Goal: Transaction & Acquisition: Purchase product/service

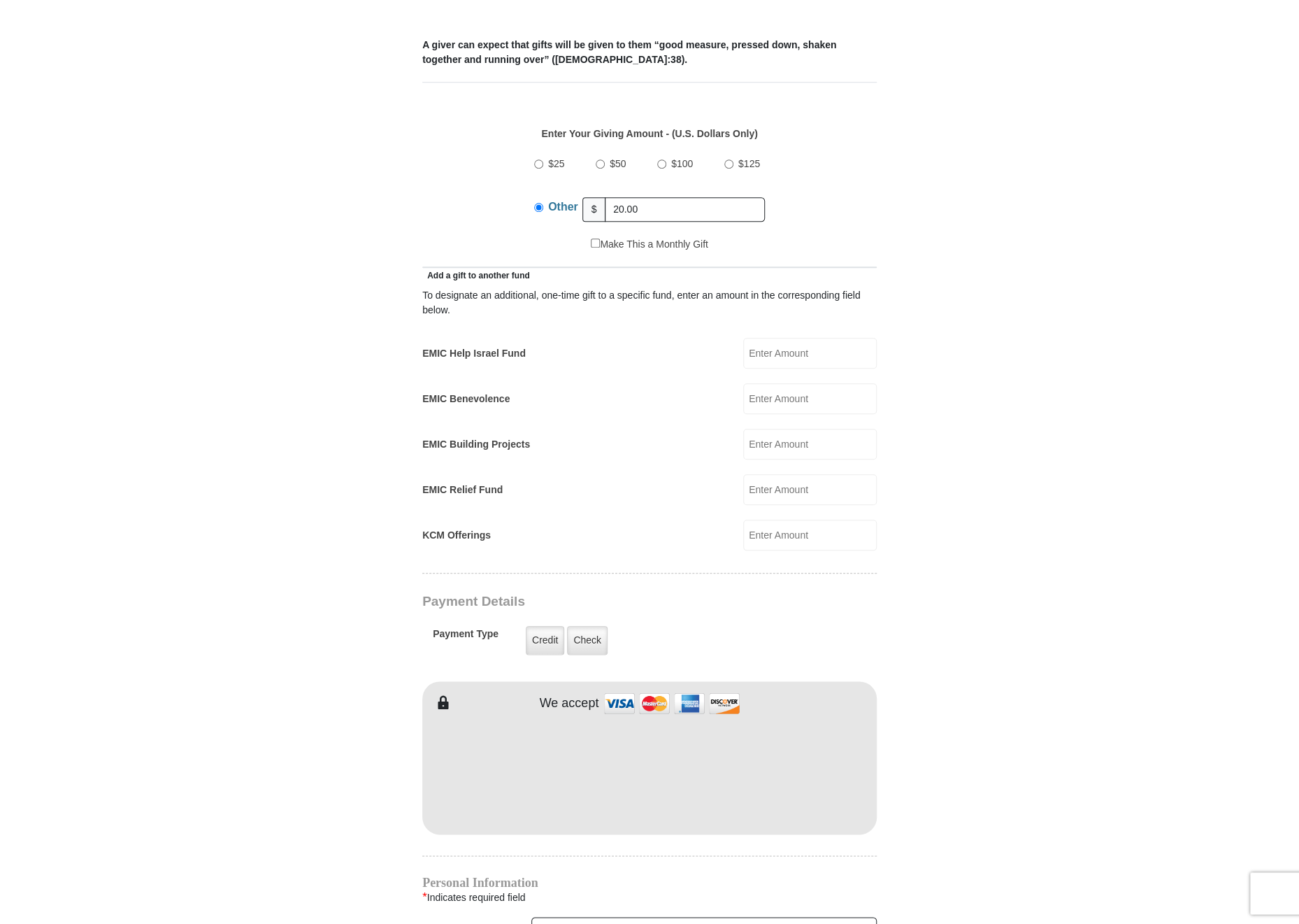
scroll to position [598, 0]
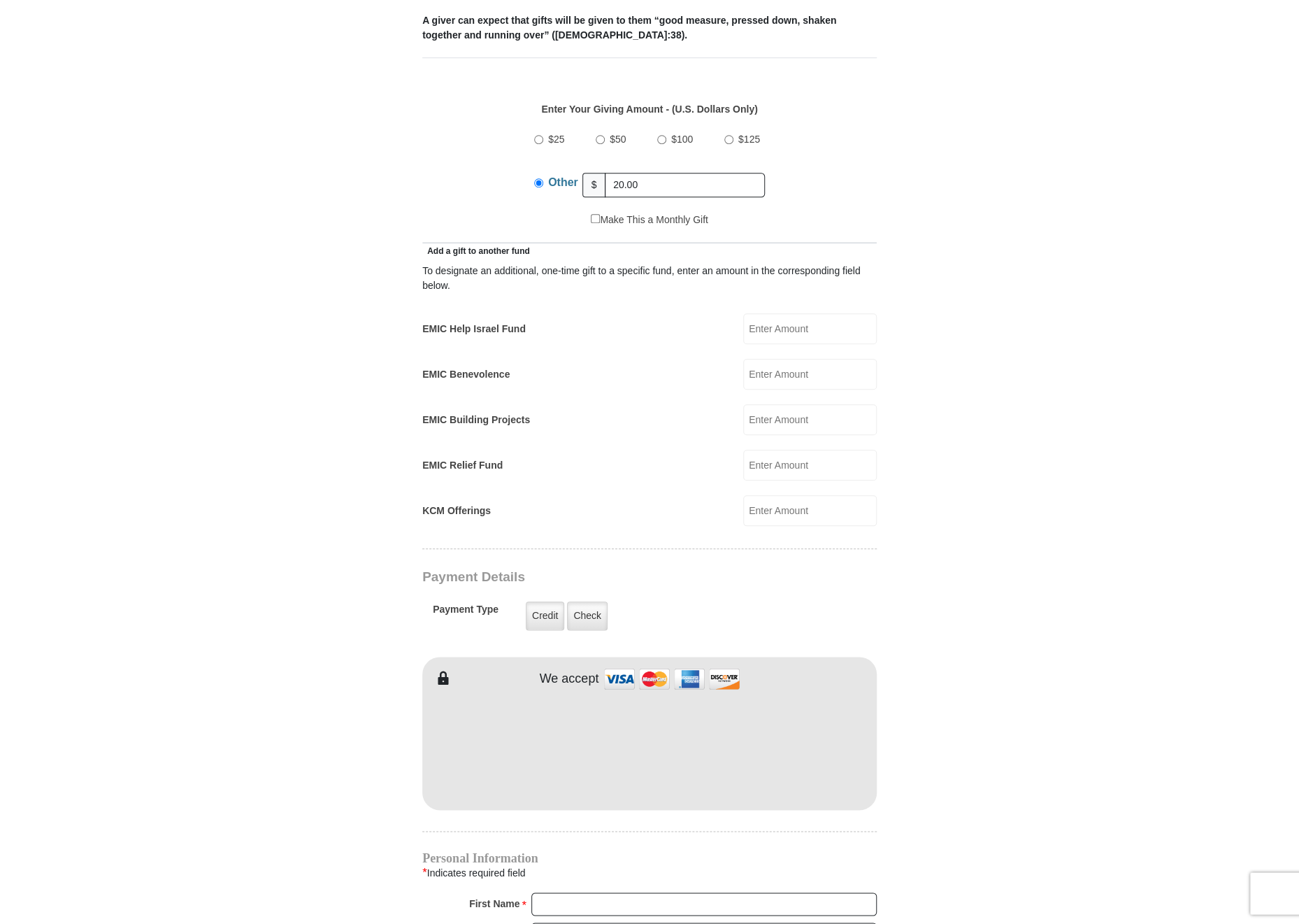
type input "20.00"
click at [769, 333] on div "To designate an additional, one-time gift to a specific fund, enter an amount i…" at bounding box center [650, 392] width 455 height 268
click at [761, 313] on input "EMIC Help Israel Fund" at bounding box center [810, 329] width 134 height 30
type input "20.00"
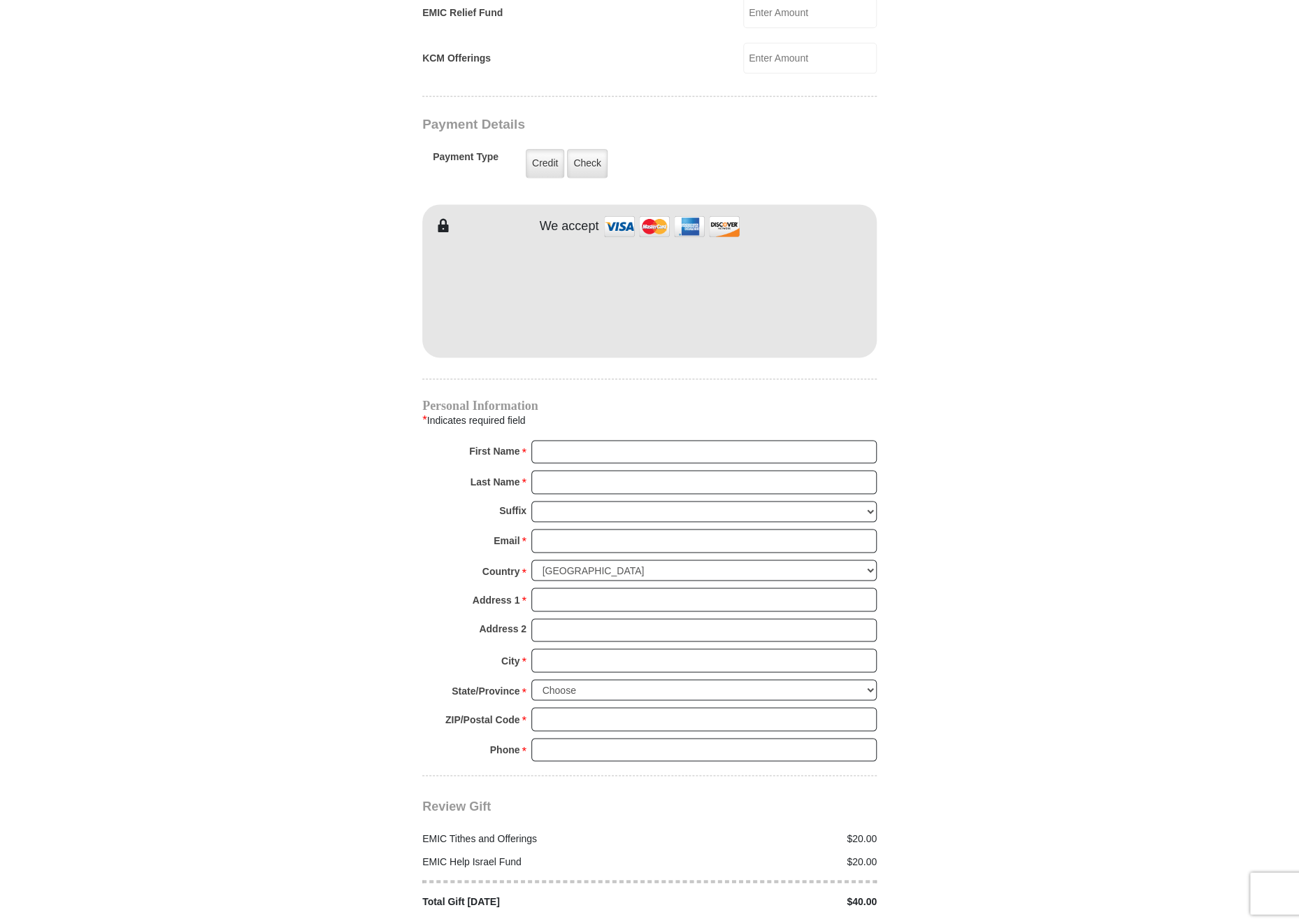
scroll to position [1165, 0]
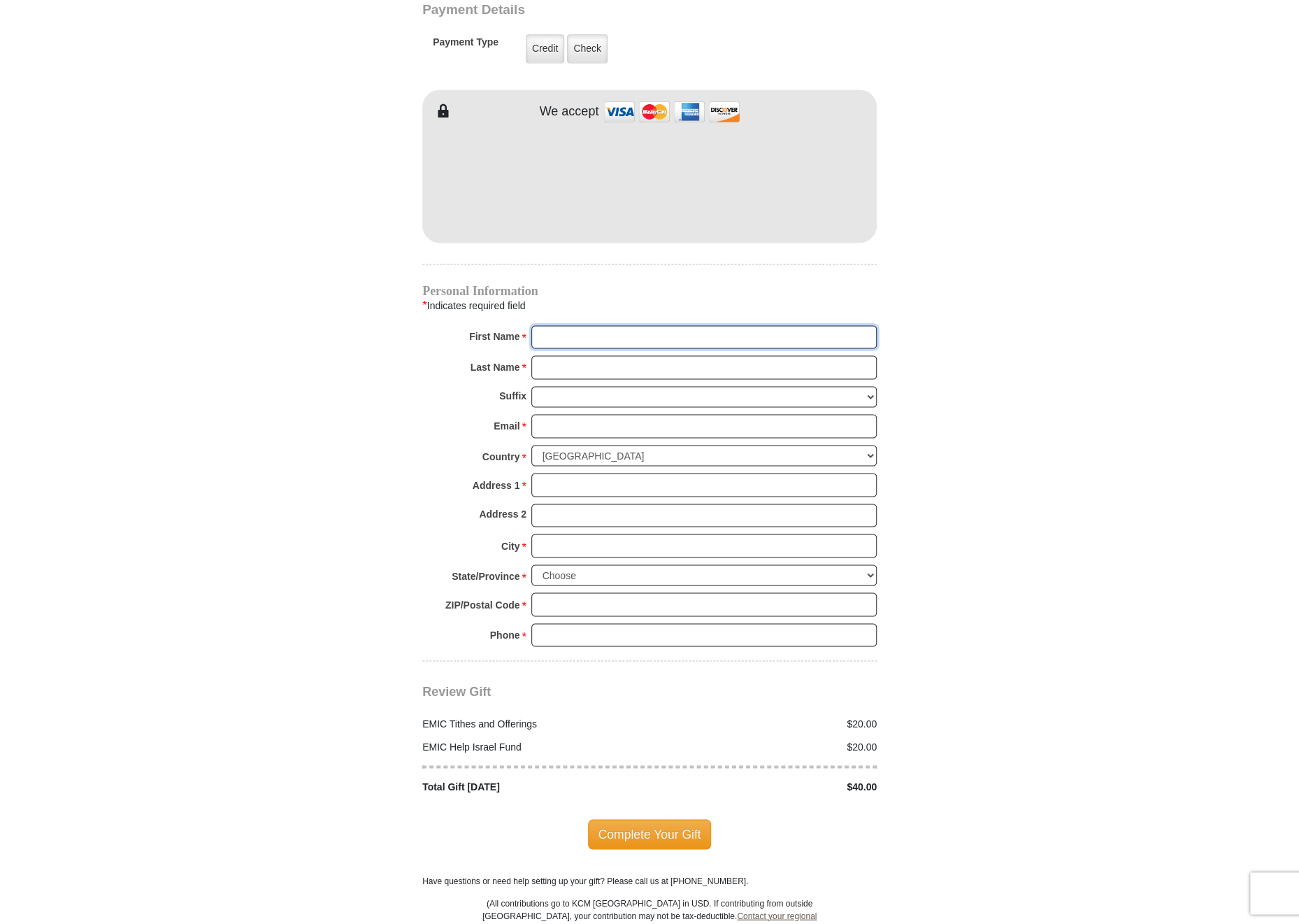
click at [784, 325] on input "First Name *" at bounding box center [704, 337] width 345 height 24
type input "W"
type input "P. O. Box 144"
type input "Walter & M."
type input "Carr"
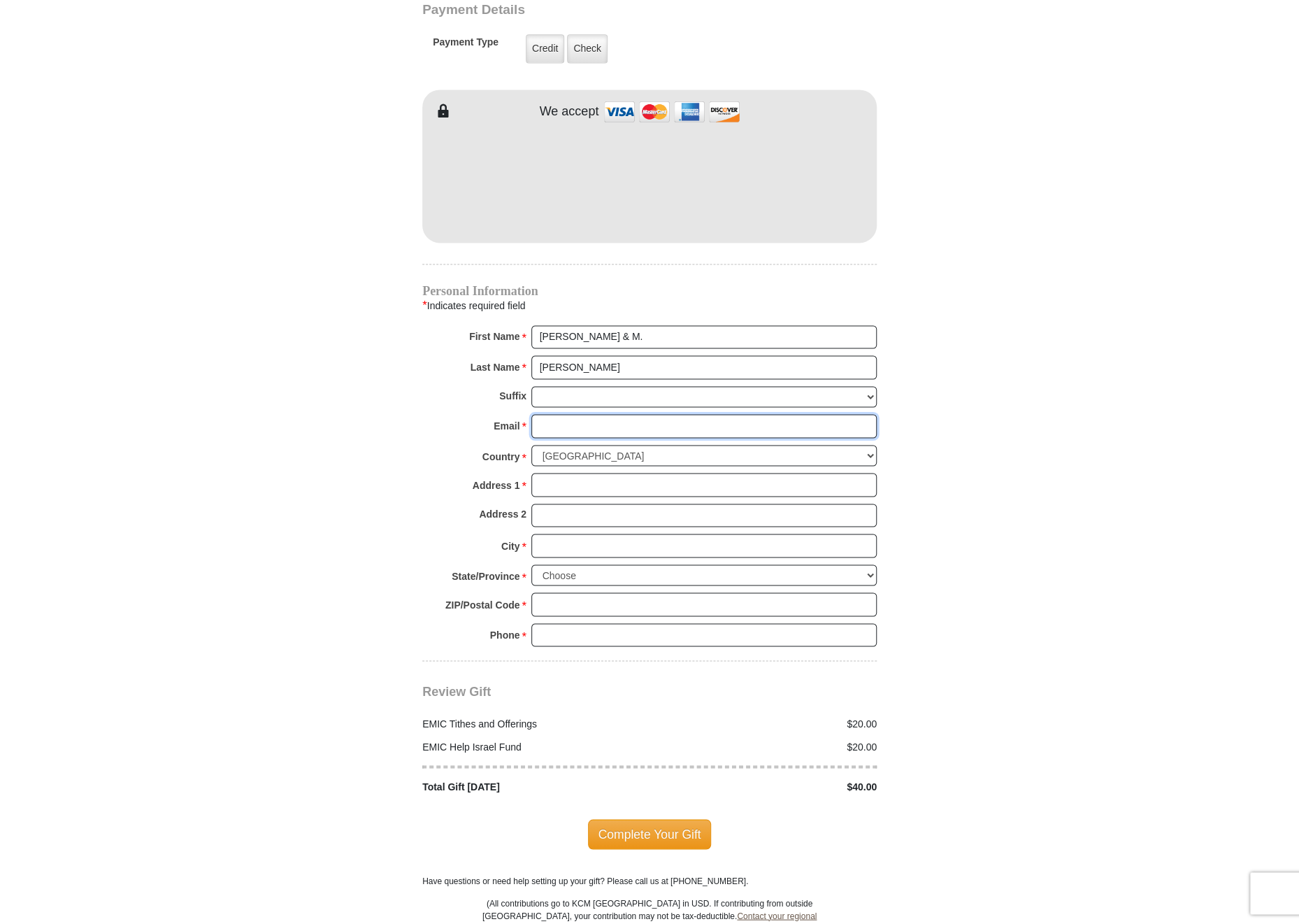
type input "rhema2patricia@sbcglobal.net"
type input "P. O. Box 144"
type input "Walter & M. Patricia"
click at [619, 473] on input "Address 1 *" at bounding box center [704, 484] width 345 height 24
type input "P. O. Box 1443"
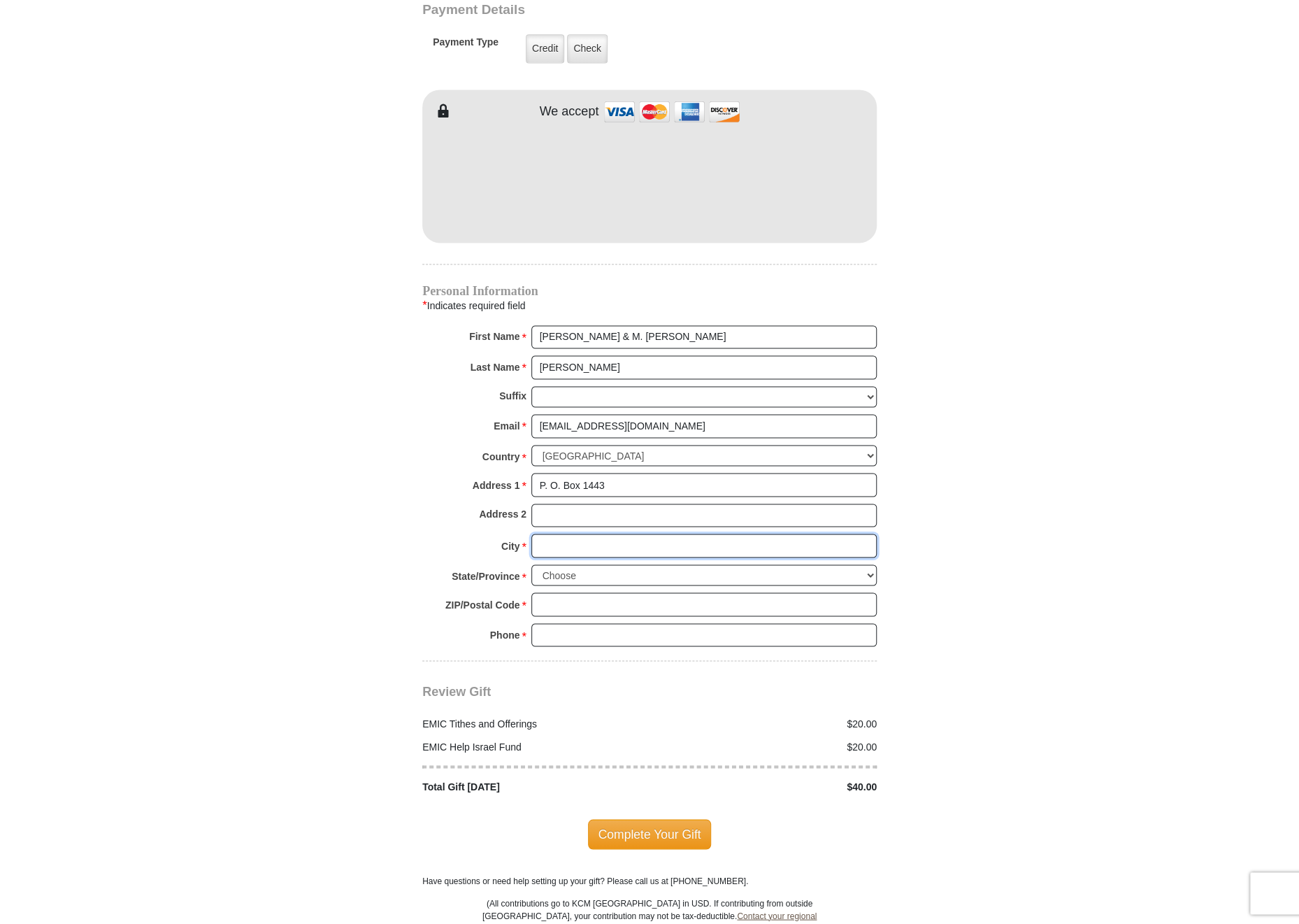
type input "Chula Vista"
select select "CA"
type input "91912"
type input "6196919155"
click at [635, 819] on span "Complete Your Gift" at bounding box center [650, 833] width 124 height 30
